Goal: Information Seeking & Learning: Find specific fact

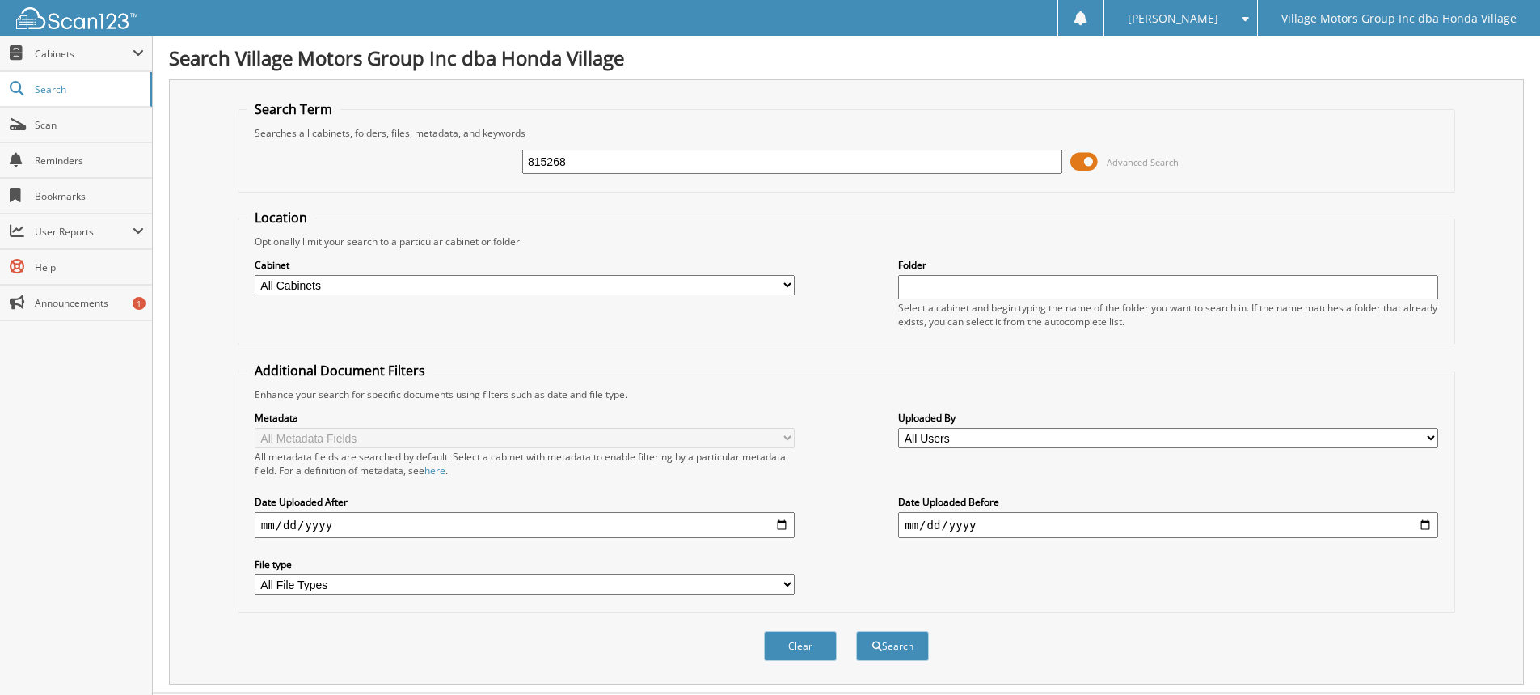
type input "815268"
click at [856, 631] on button "Search" at bounding box center [892, 646] width 73 height 30
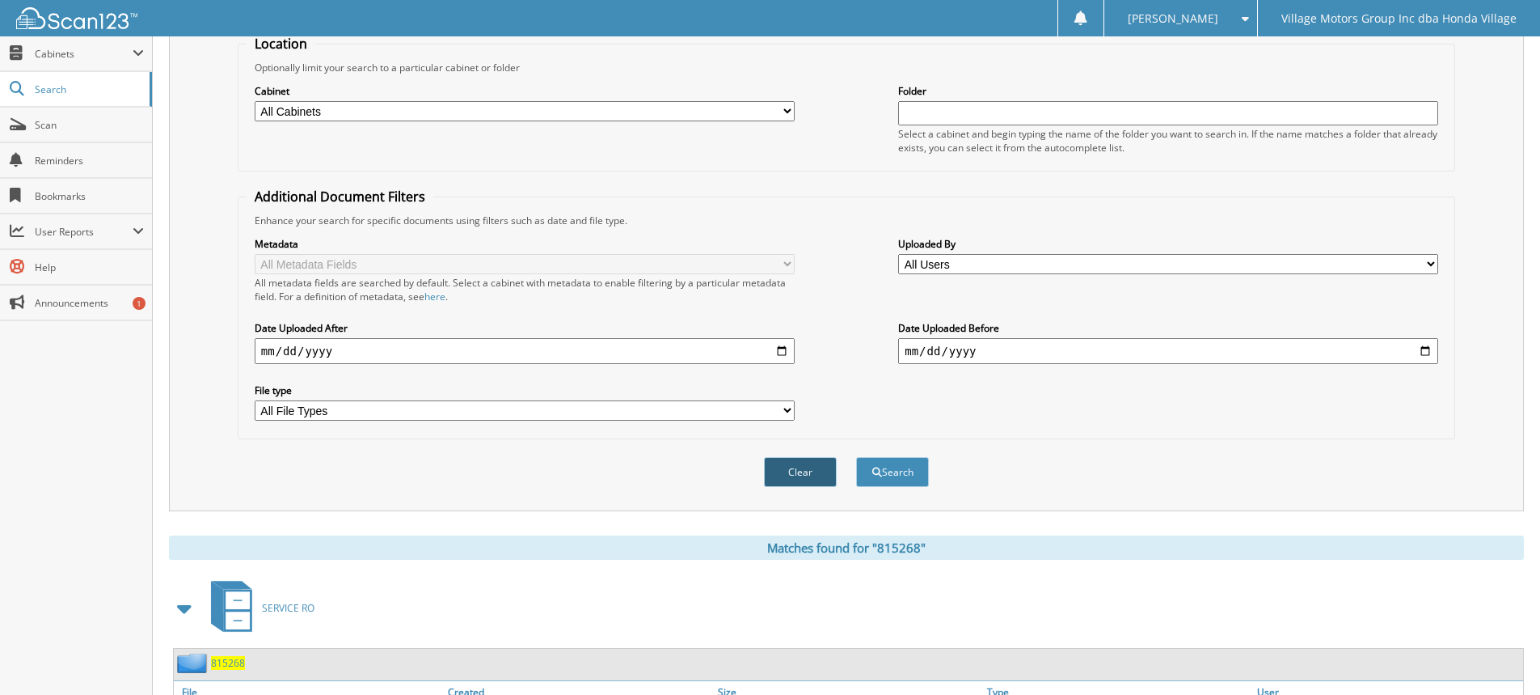
scroll to position [272, 0]
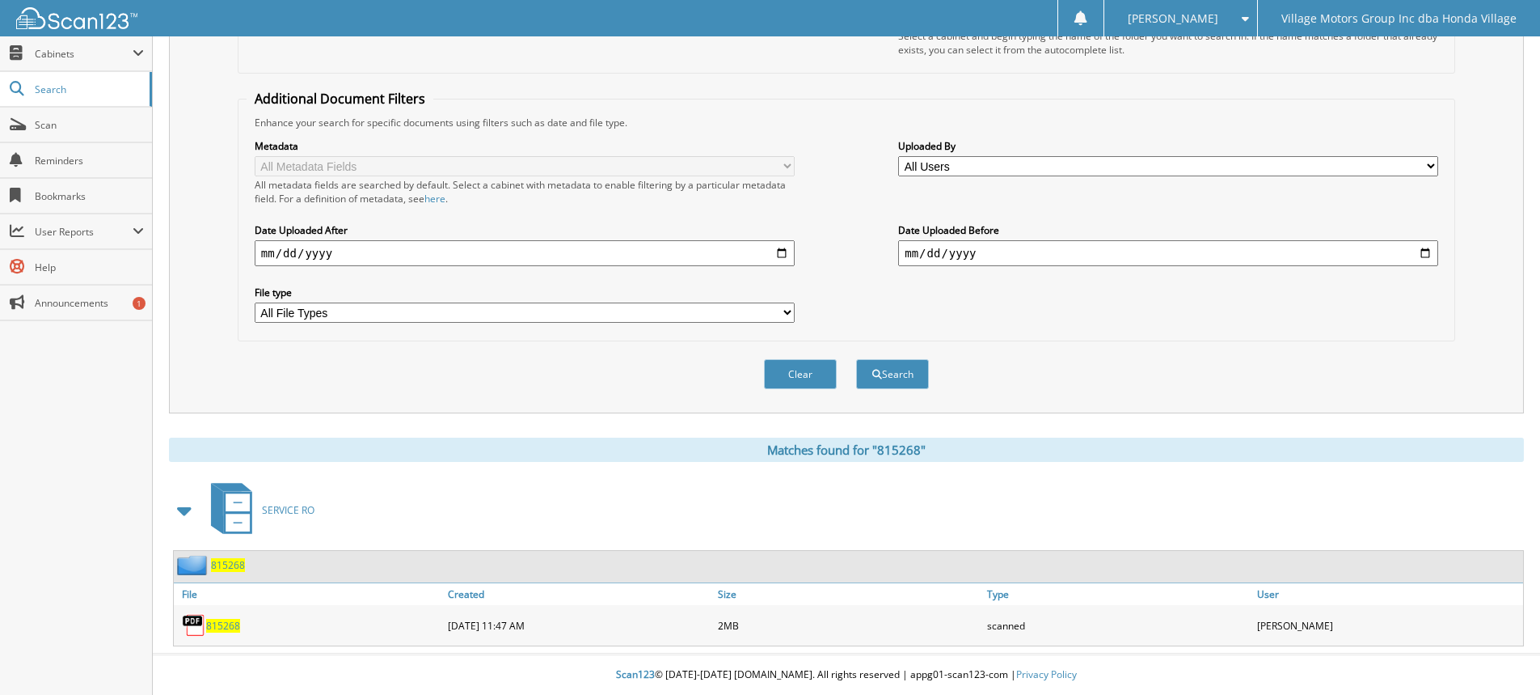
click at [196, 626] on img at bounding box center [194, 625] width 24 height 24
click at [218, 629] on span "815268" at bounding box center [223, 626] width 34 height 14
click at [61, 99] on link "Search" at bounding box center [76, 89] width 152 height 35
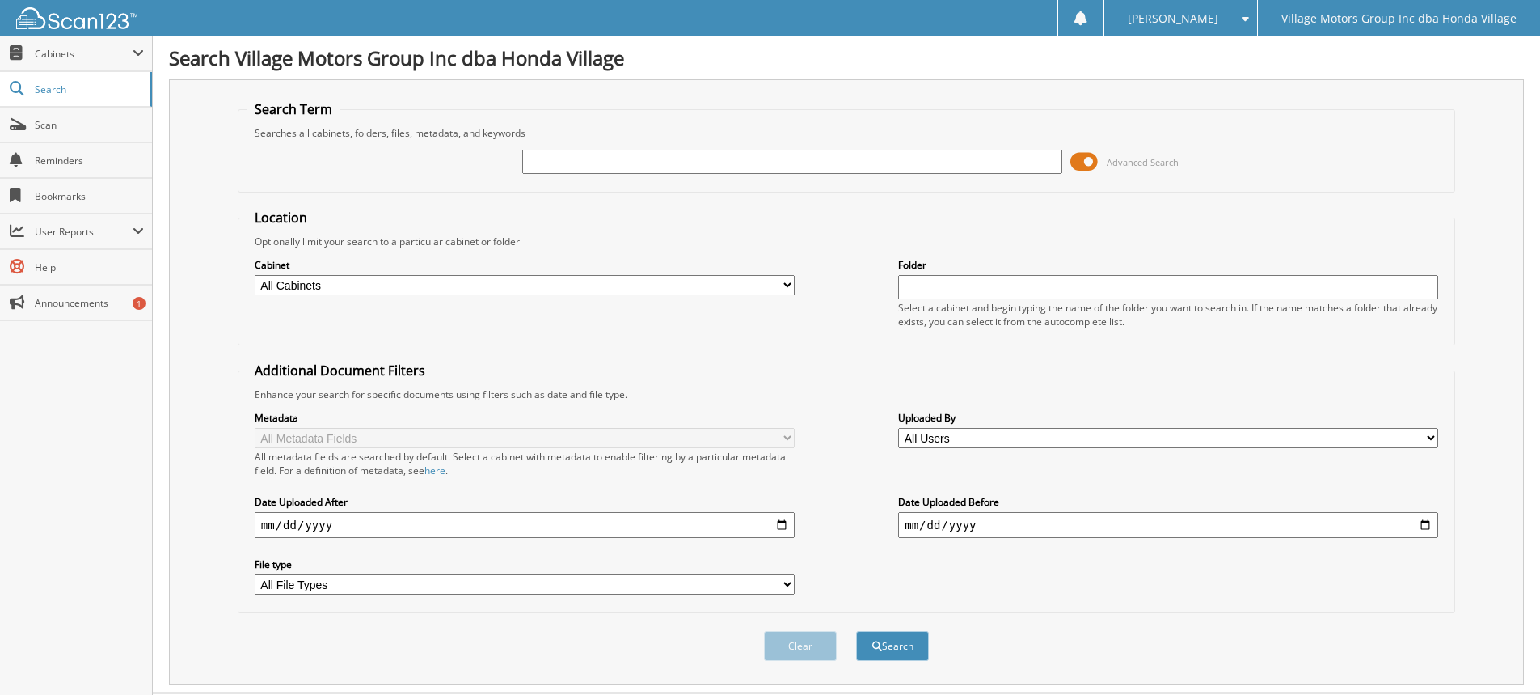
click at [595, 158] on input "text" at bounding box center [792, 162] width 540 height 24
type input "815628"
click at [856, 631] on button "Search" at bounding box center [892, 646] width 73 height 30
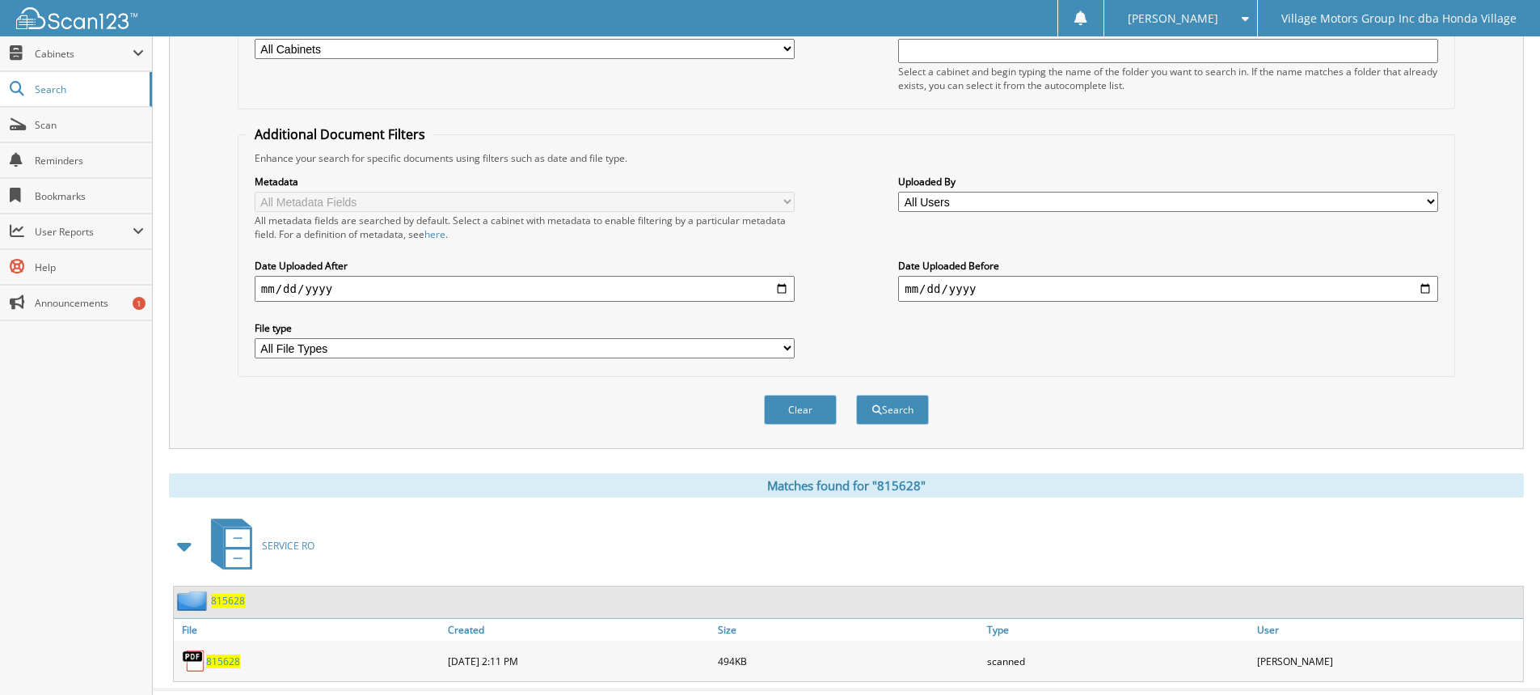
scroll to position [243, 0]
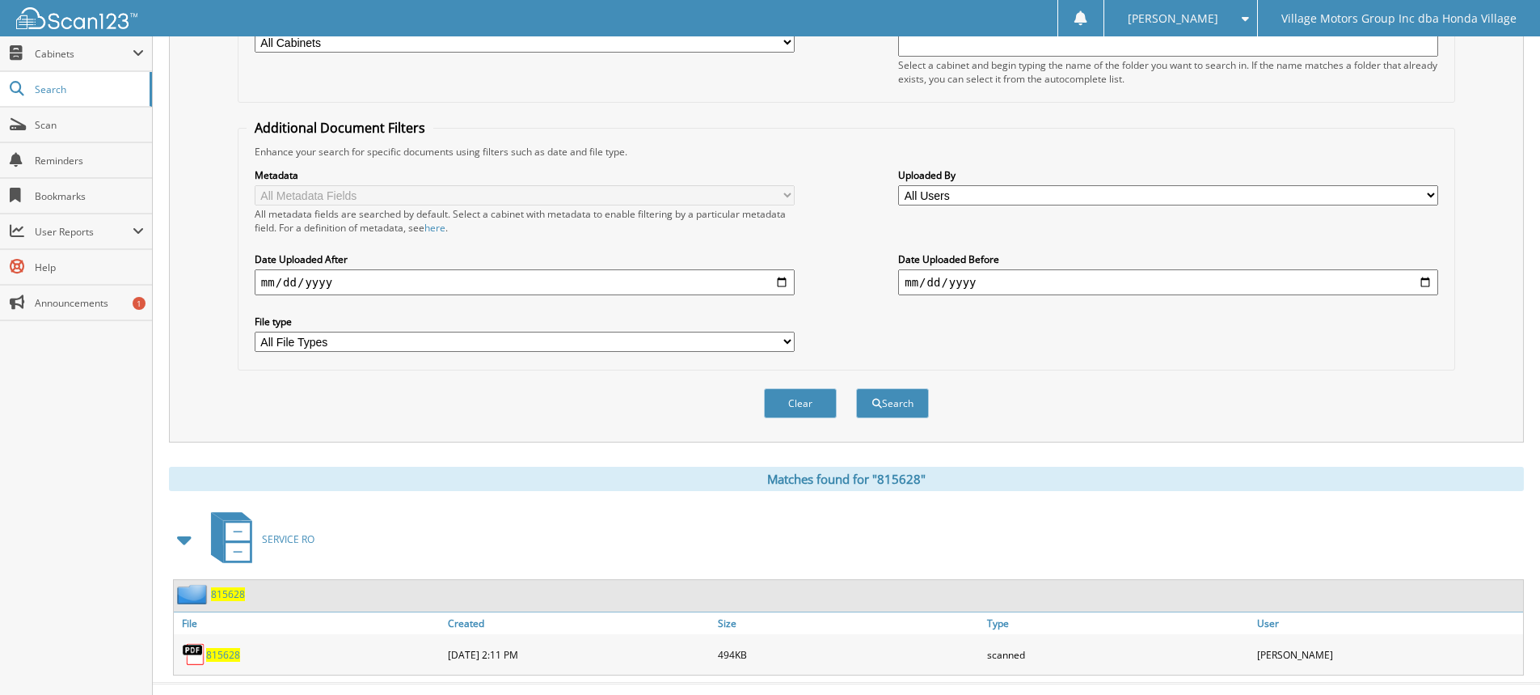
click at [216, 654] on span "815628" at bounding box center [223, 655] width 34 height 14
